Goal: Transaction & Acquisition: Purchase product/service

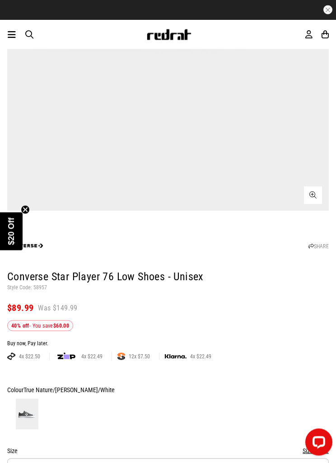
scroll to position [313, 0]
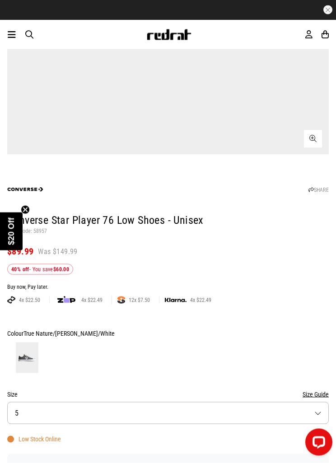
click at [309, 419] on button "Size 5" at bounding box center [168, 413] width 322 height 22
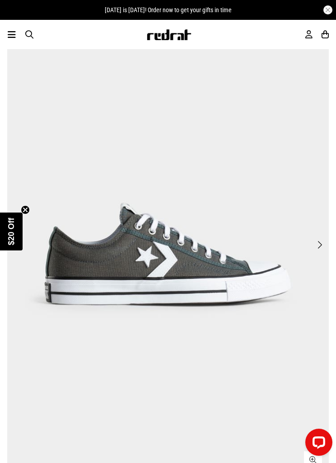
scroll to position [0, 0]
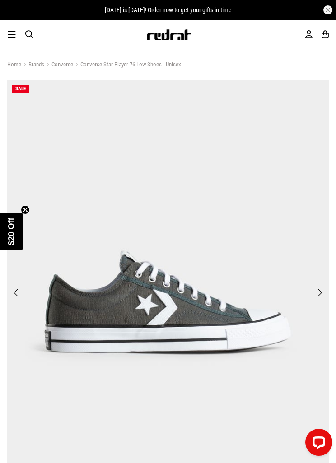
click at [8, 41] on div "Men Women Sale Sign in New Back Footwear Back Mens Back Womens Back Youth & Kid…" at bounding box center [168, 34] width 336 height 29
click at [15, 39] on icon at bounding box center [12, 34] width 8 height 11
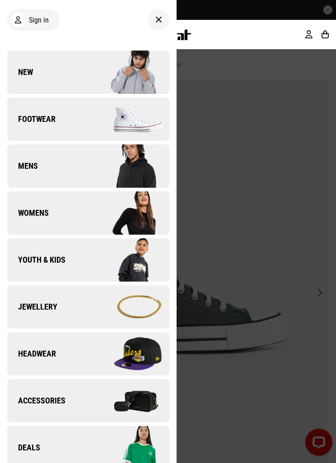
click at [131, 127] on img at bounding box center [128, 119] width 81 height 45
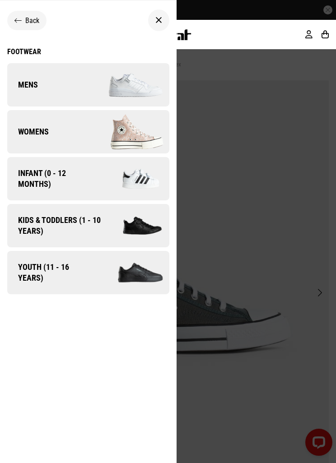
click at [130, 140] on img at bounding box center [128, 131] width 81 height 45
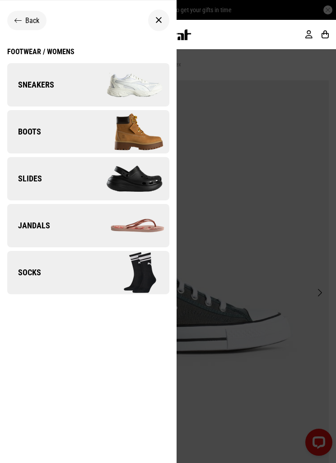
click at [144, 94] on img at bounding box center [128, 84] width 81 height 45
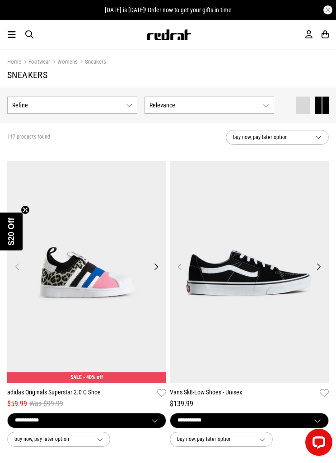
click at [120, 110] on button "Show Refine s" at bounding box center [72, 105] width 130 height 17
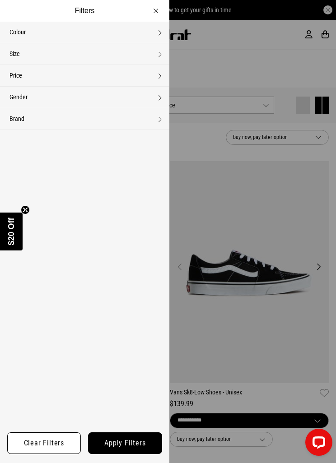
click at [154, 54] on button "Size None selected" at bounding box center [84, 53] width 169 height 21
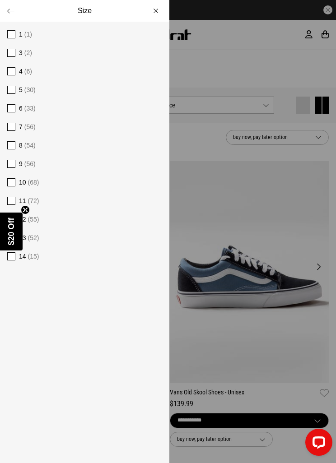
click at [234, 211] on div at bounding box center [168, 231] width 336 height 463
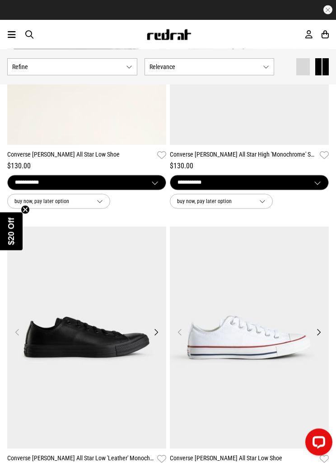
scroll to position [847, 0]
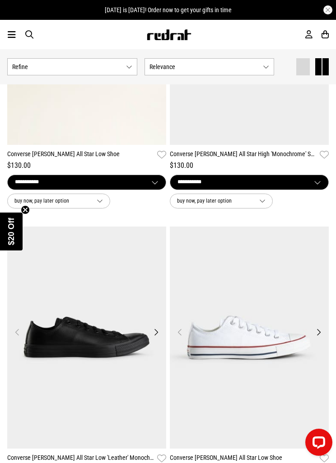
click at [15, 35] on icon at bounding box center [12, 34] width 8 height 11
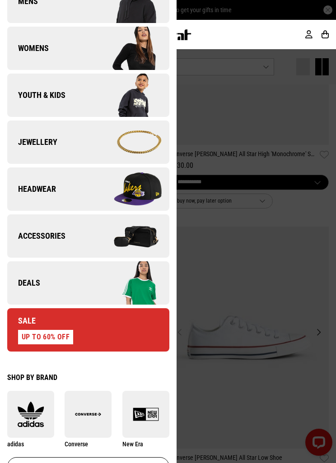
scroll to position [177, 0]
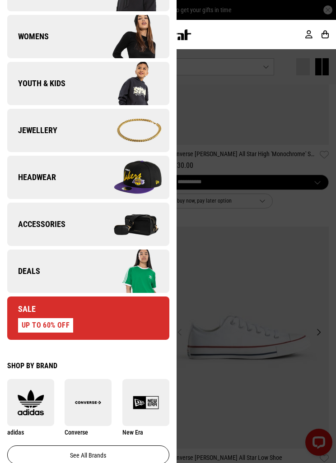
click at [91, 322] on link "Sale UP TO 60% OFF" at bounding box center [88, 318] width 162 height 43
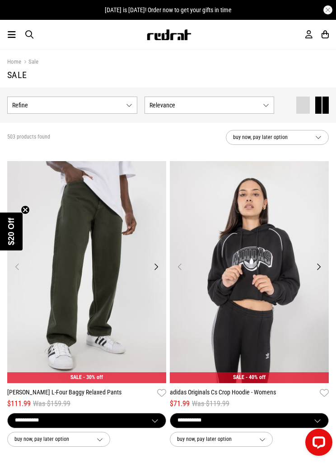
click at [117, 107] on span "Refine s" at bounding box center [67, 105] width 110 height 7
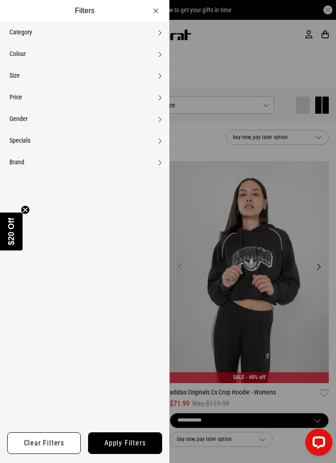
click at [153, 34] on button "Category None selected" at bounding box center [84, 32] width 169 height 21
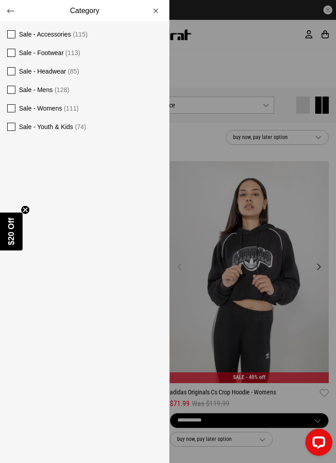
click at [19, 52] on label "Sale - Footwear (113)" at bounding box center [84, 53] width 169 height 19
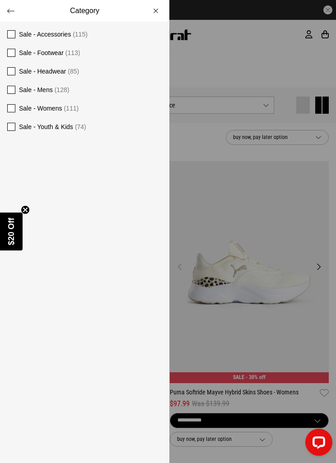
click at [237, 197] on div at bounding box center [168, 231] width 336 height 463
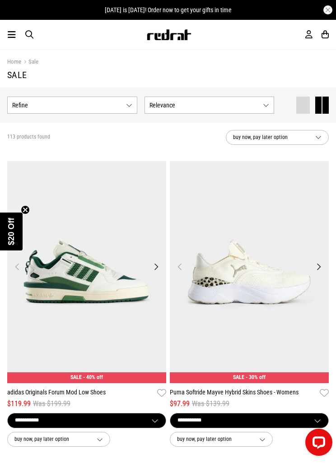
click at [122, 104] on button "Show Refine s" at bounding box center [72, 105] width 130 height 17
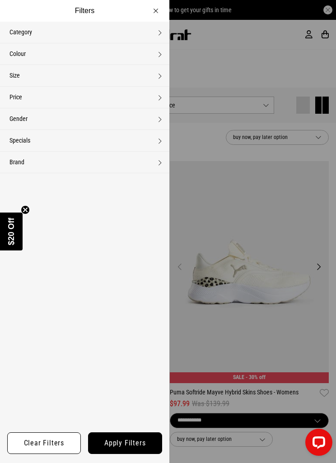
click at [147, 75] on button "Size None selected" at bounding box center [84, 75] width 169 height 21
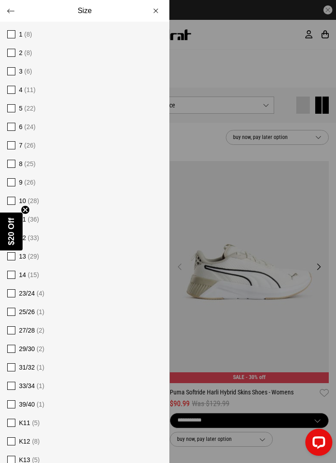
click at [157, 14] on button "Size" at bounding box center [84, 11] width 169 height 22
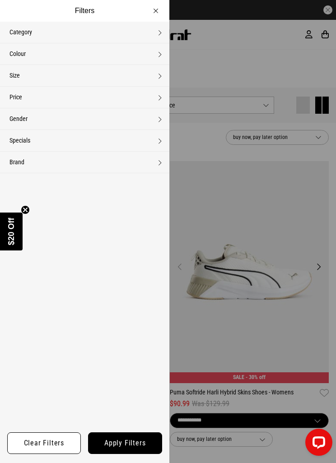
click at [162, 18] on button "Filters" at bounding box center [84, 11] width 169 height 22
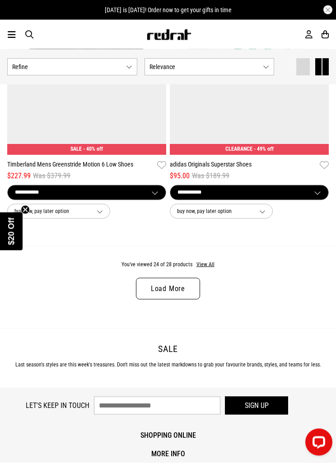
click at [183, 288] on link "Load More" at bounding box center [168, 289] width 64 height 22
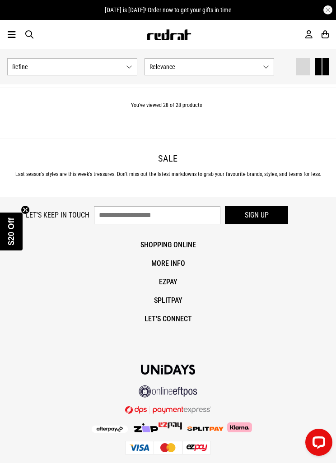
scroll to position [4386, 0]
